Goal: Task Accomplishment & Management: Manage account settings

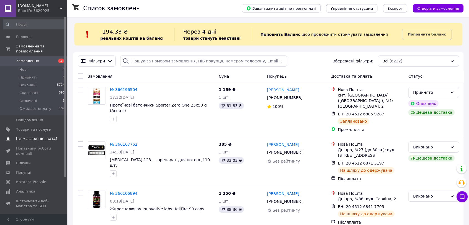
click at [22, 137] on link "Сповіщення 0 0" at bounding box center [34, 138] width 68 height 9
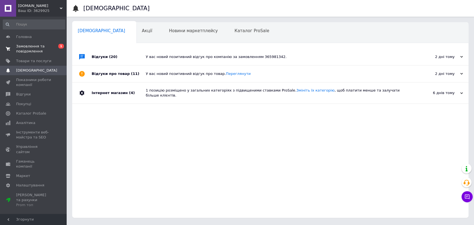
drag, startPoint x: 122, startPoint y: 33, endPoint x: 31, endPoint y: 47, distance: 91.7
click at [142, 33] on span "Акції" at bounding box center [147, 30] width 11 height 5
click at [31, 47] on span "Замовлення та повідомлення" at bounding box center [33, 49] width 35 height 10
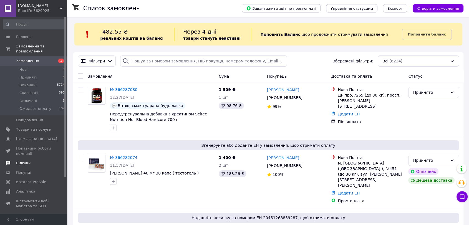
click at [28, 161] on span "Відгуки" at bounding box center [23, 163] width 14 height 5
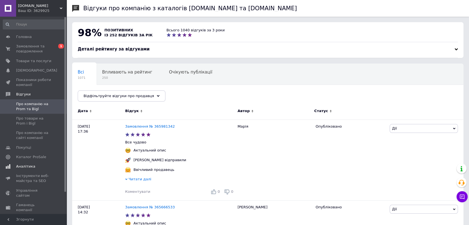
click at [28, 164] on link "Аналітика" at bounding box center [34, 166] width 68 height 9
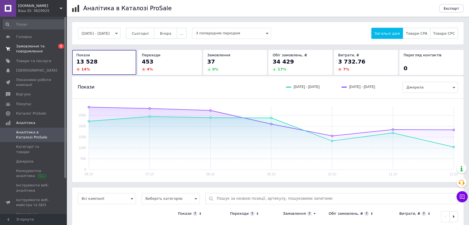
click at [27, 50] on span "Замовлення та повідомлення" at bounding box center [33, 49] width 35 height 10
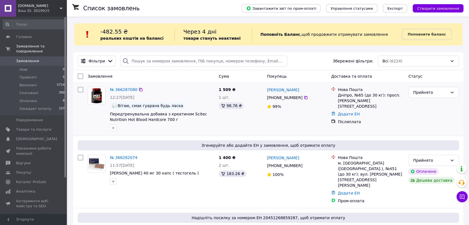
scroll to position [41, 0]
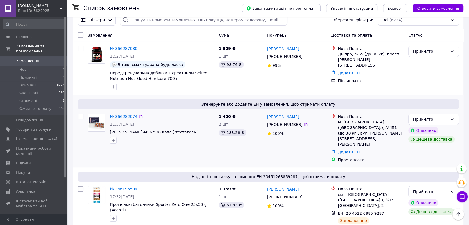
click at [98, 124] on img at bounding box center [96, 122] width 17 height 17
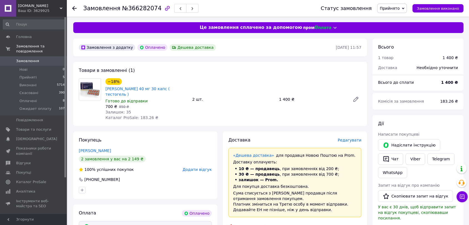
click at [351, 138] on span "Редагувати" at bounding box center [350, 140] width 24 height 4
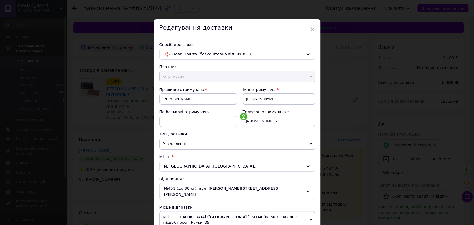
click at [311, 129] on div "Телефон отримувача +380674957111" at bounding box center [276, 120] width 78 height 22
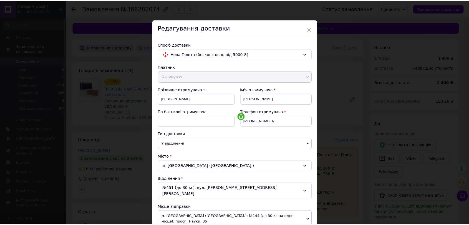
scroll to position [143, 0]
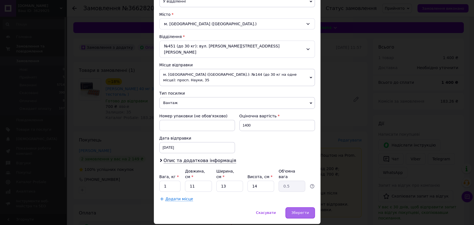
click at [299, 211] on span "Зберегти" at bounding box center [300, 213] width 18 height 4
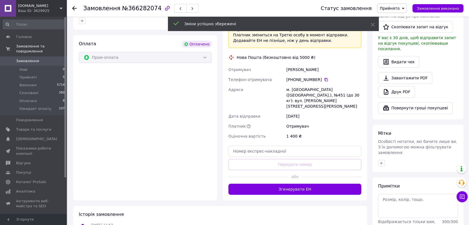
scroll to position [206, 0]
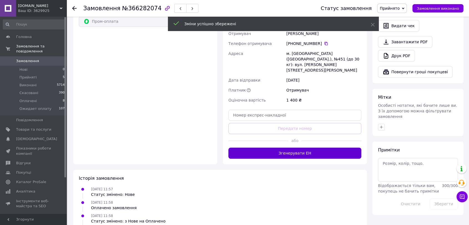
click at [287, 148] on button "Згенерувати ЕН" at bounding box center [295, 153] width 133 height 11
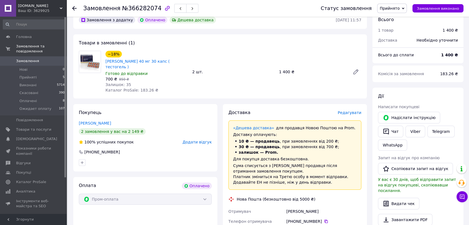
scroll to position [0, 0]
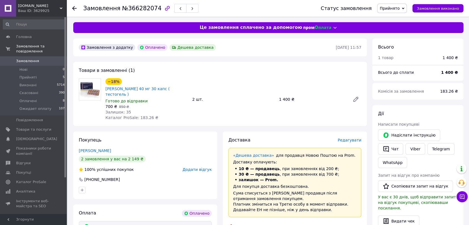
click at [395, 9] on span "Прийнято" at bounding box center [390, 8] width 20 height 4
click at [398, 34] on li "Оплачено" at bounding box center [397, 36] width 38 height 8
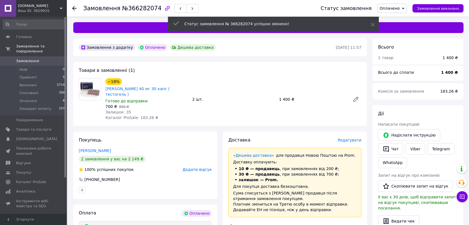
click at [27, 59] on span "Замовлення" at bounding box center [27, 61] width 23 height 5
